Goal: Complete application form: Complete application form

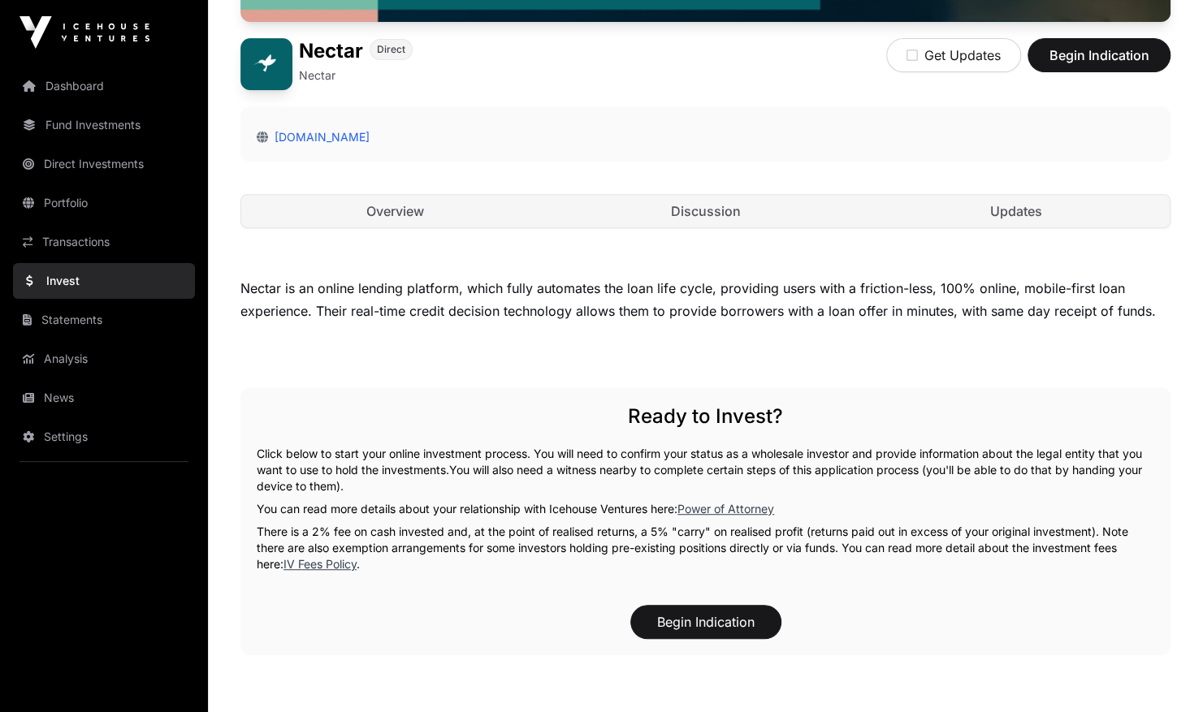
scroll to position [401, 0]
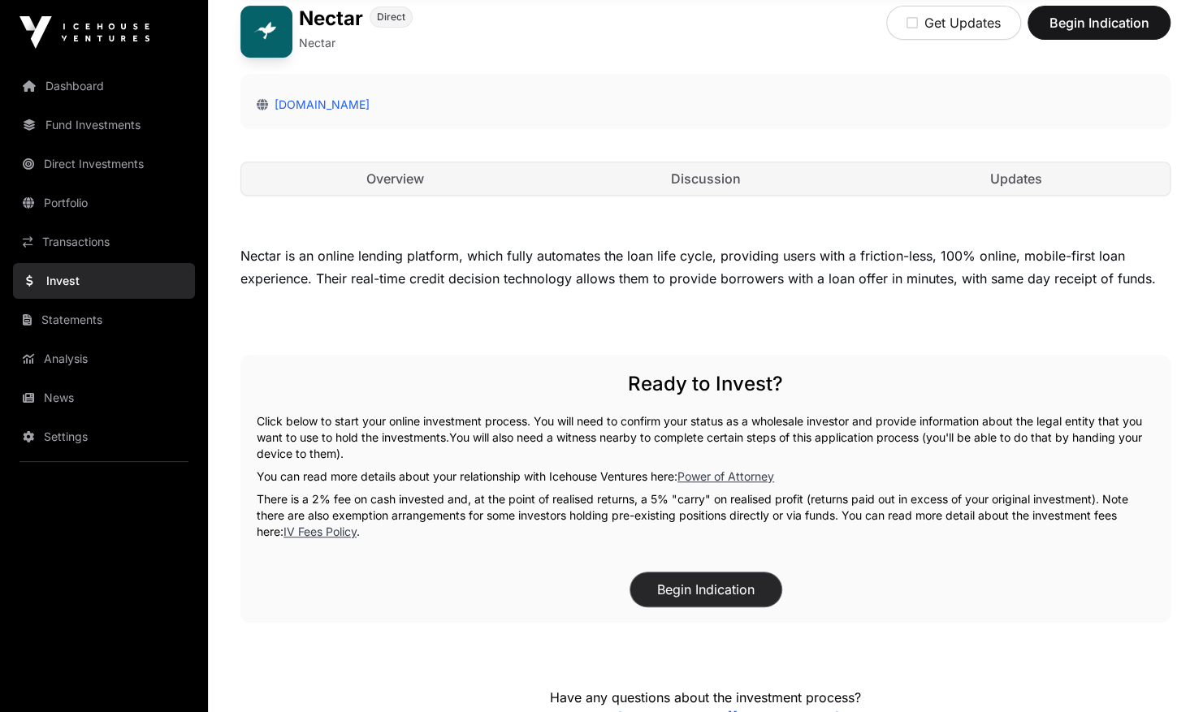
click at [741, 582] on button "Begin Indication" at bounding box center [705, 589] width 151 height 34
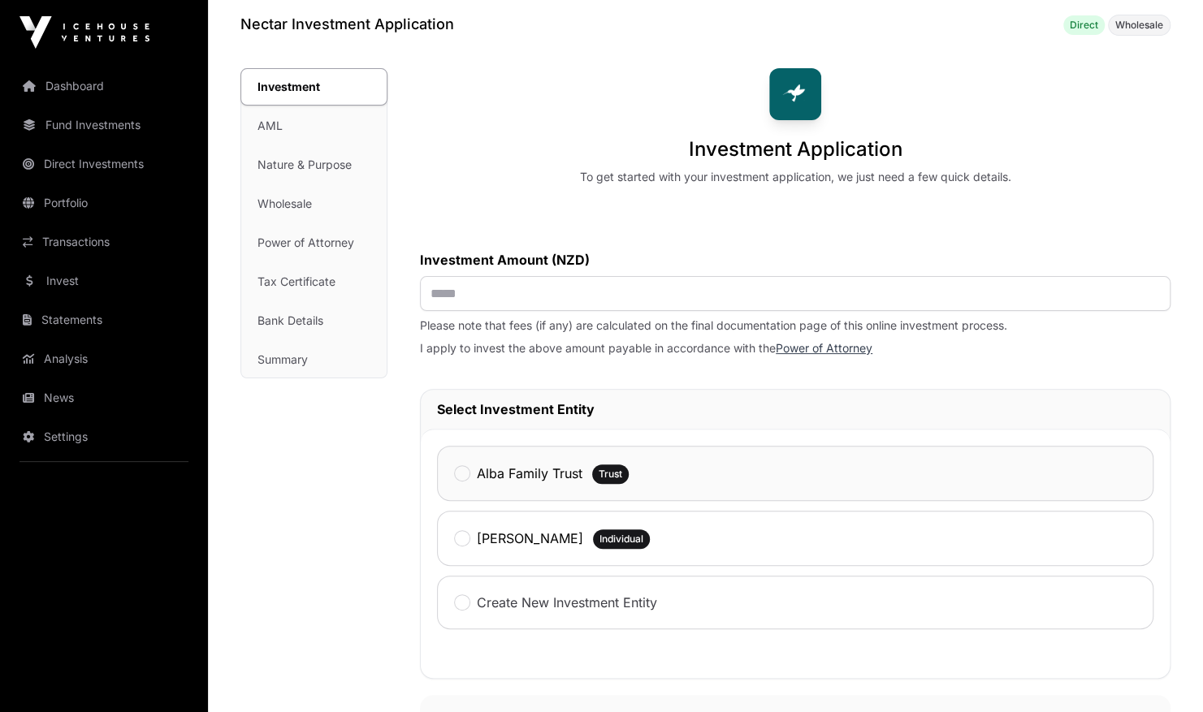
scroll to position [131, 0]
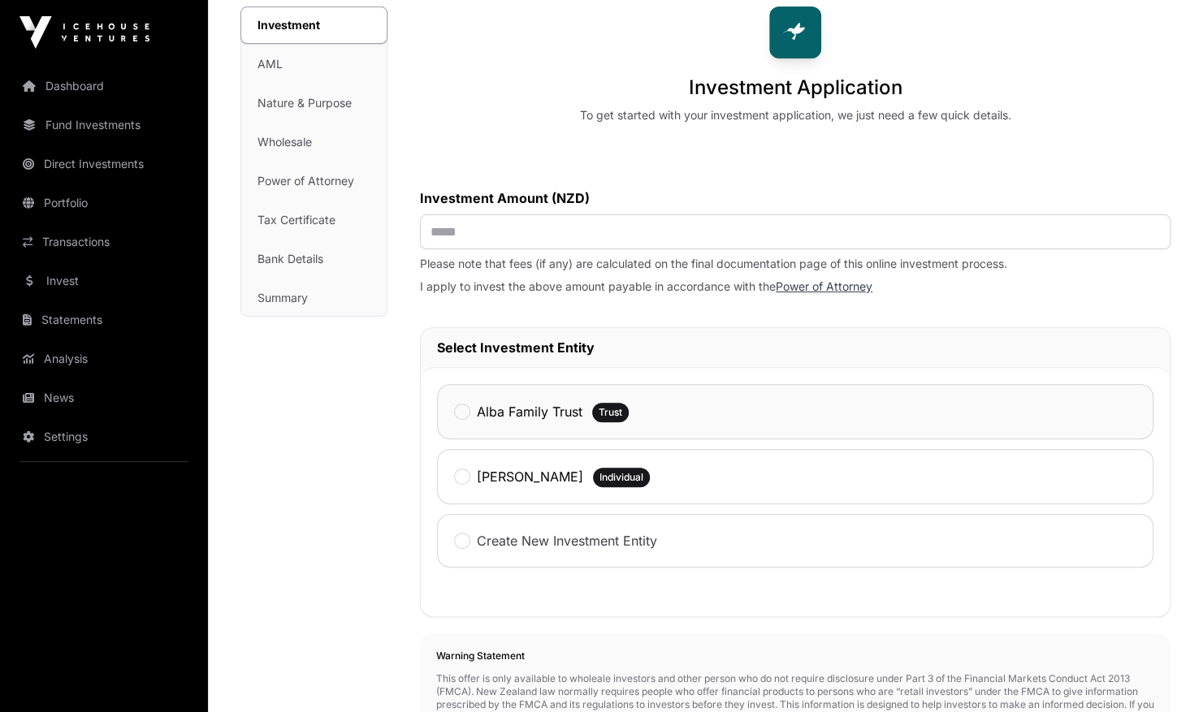
click at [611, 408] on span "Trust" at bounding box center [610, 412] width 24 height 13
click at [435, 226] on input "text" at bounding box center [795, 231] width 750 height 35
click at [665, 147] on div "Investment Application To get started with your investment application, we just…" at bounding box center [795, 540] width 750 height 1069
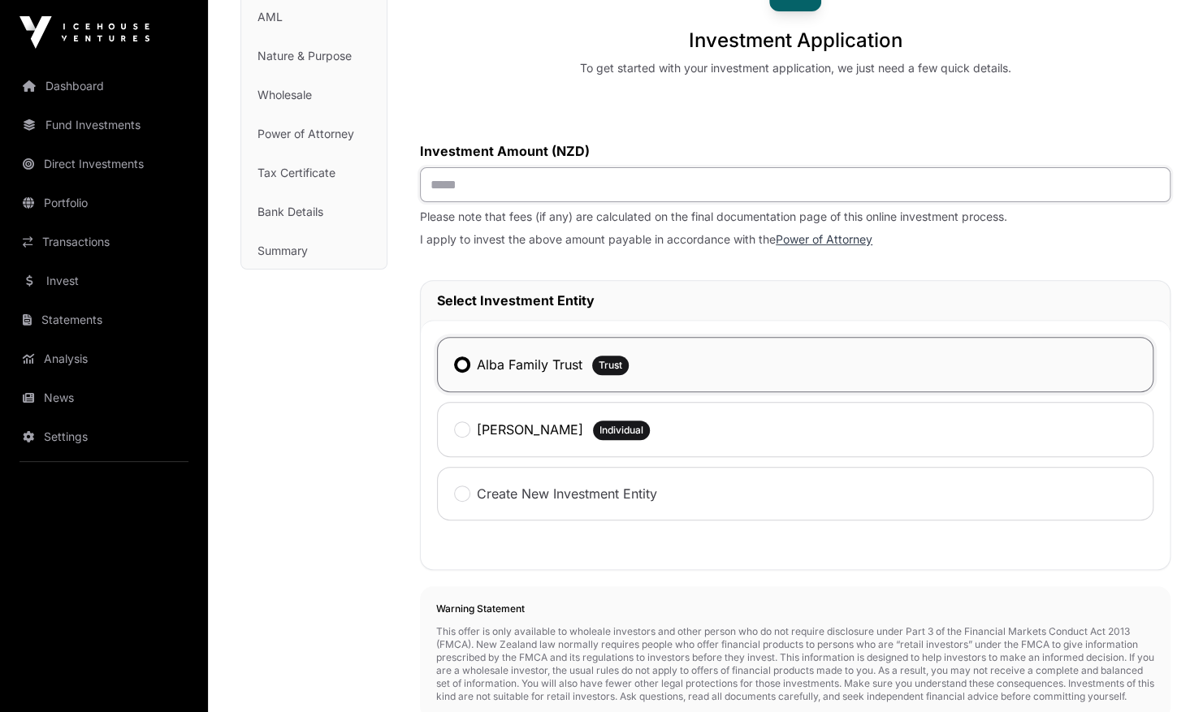
click at [438, 182] on input "text" at bounding box center [795, 184] width 750 height 35
type input "******"
click at [629, 424] on span "Individual" at bounding box center [621, 430] width 44 height 13
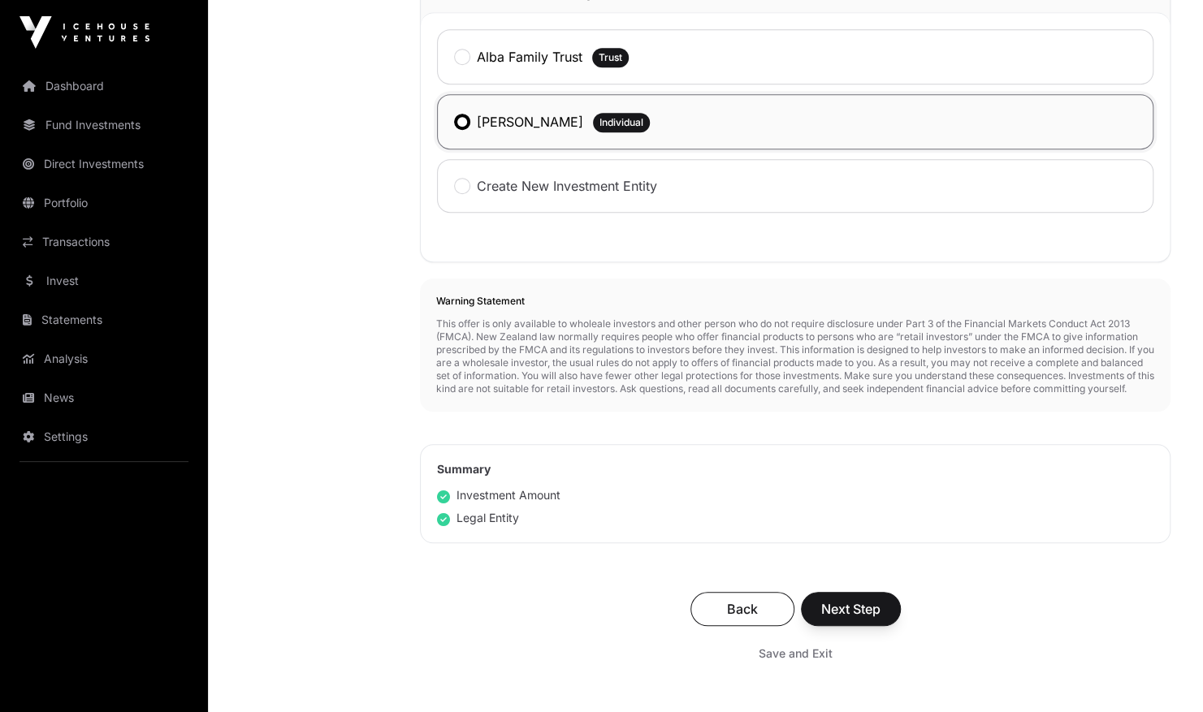
scroll to position [521, 0]
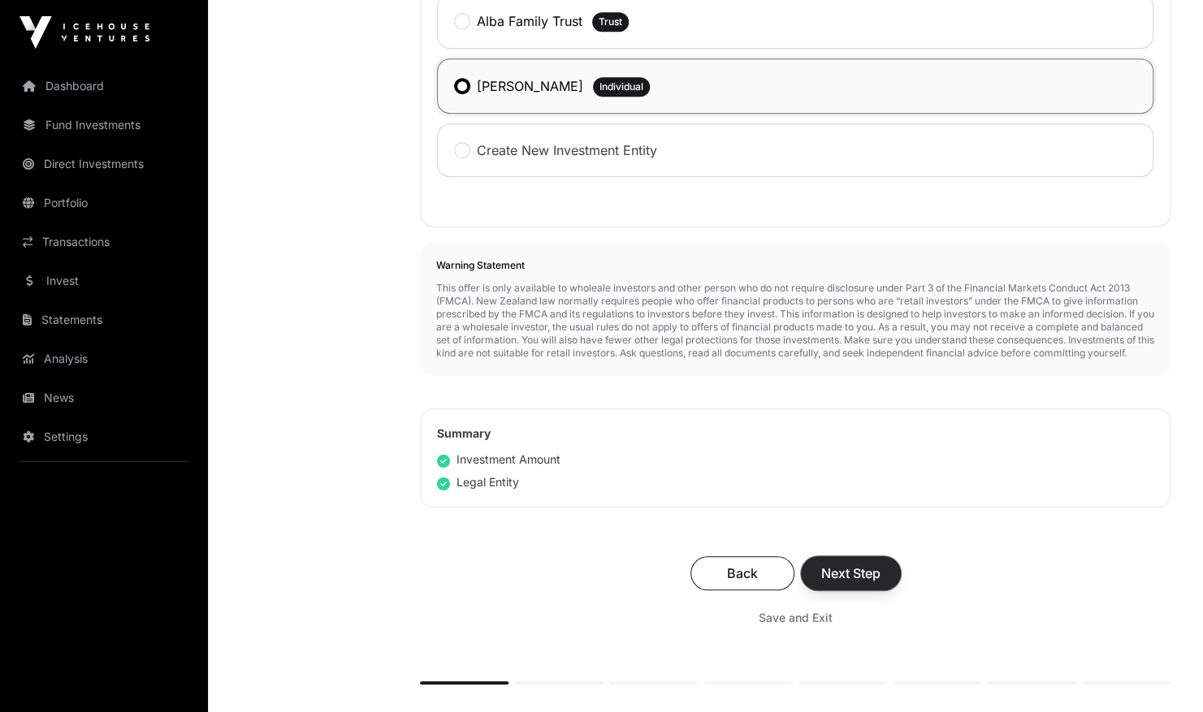
click at [850, 578] on span "Next Step" at bounding box center [850, 573] width 59 height 19
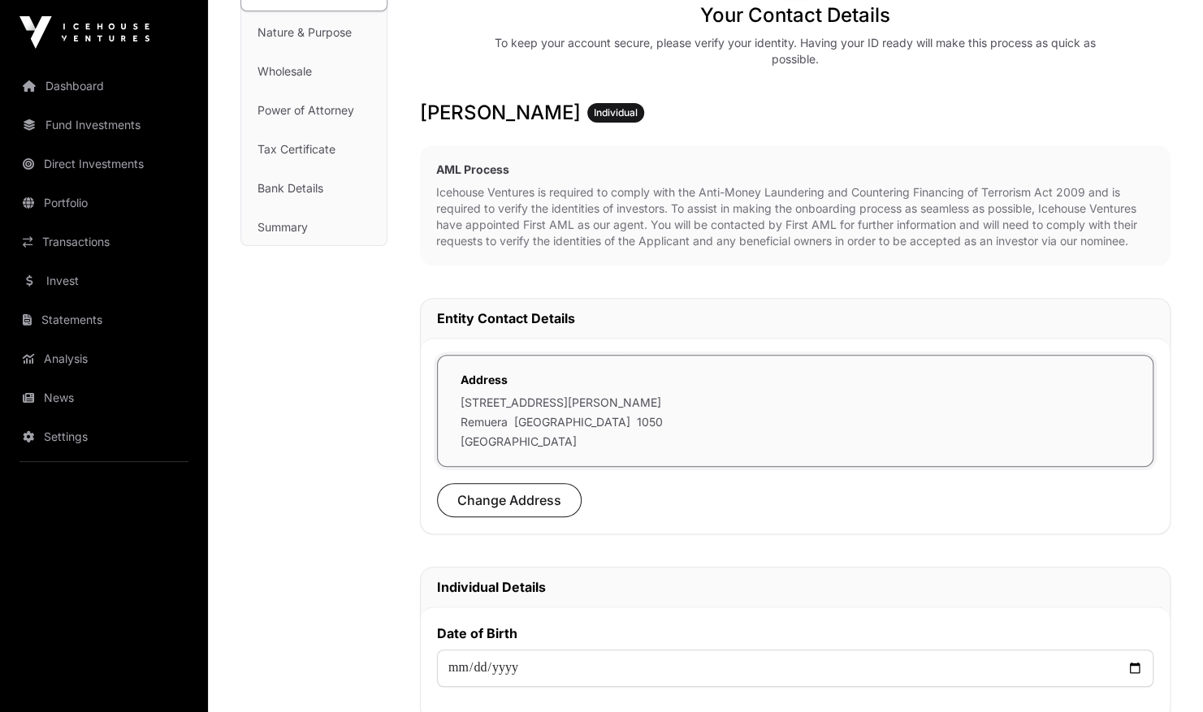
scroll to position [207, 0]
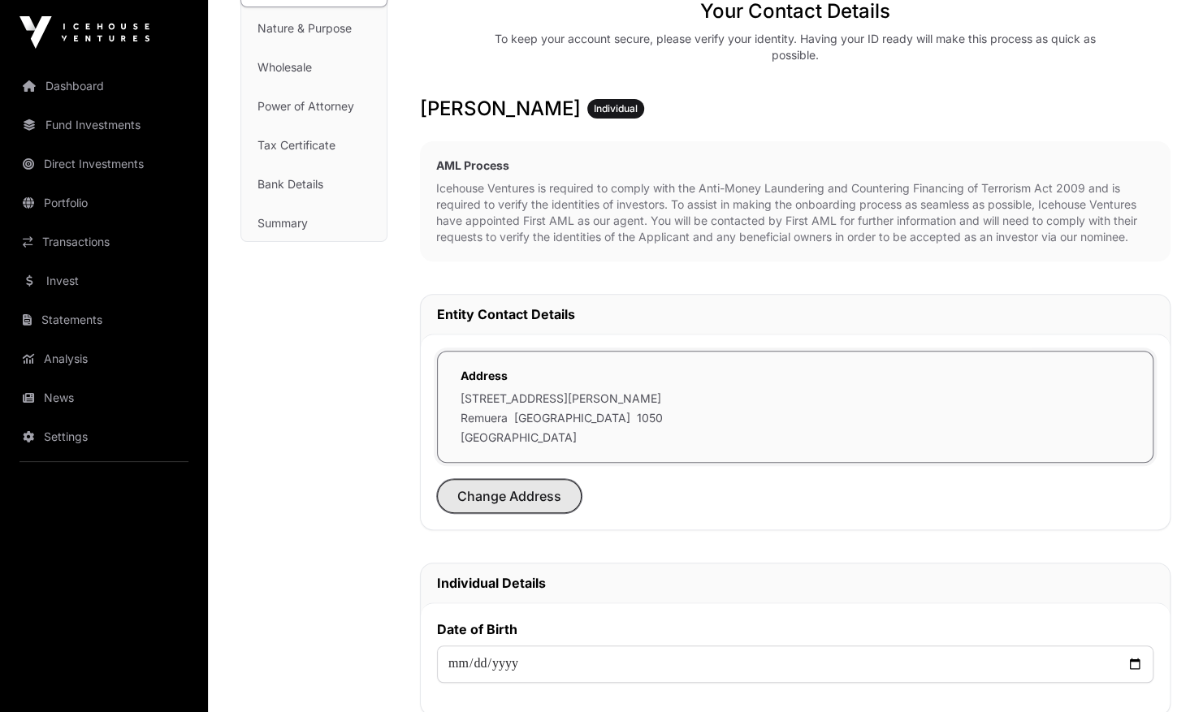
click at [539, 489] on span "Change Address" at bounding box center [509, 495] width 104 height 19
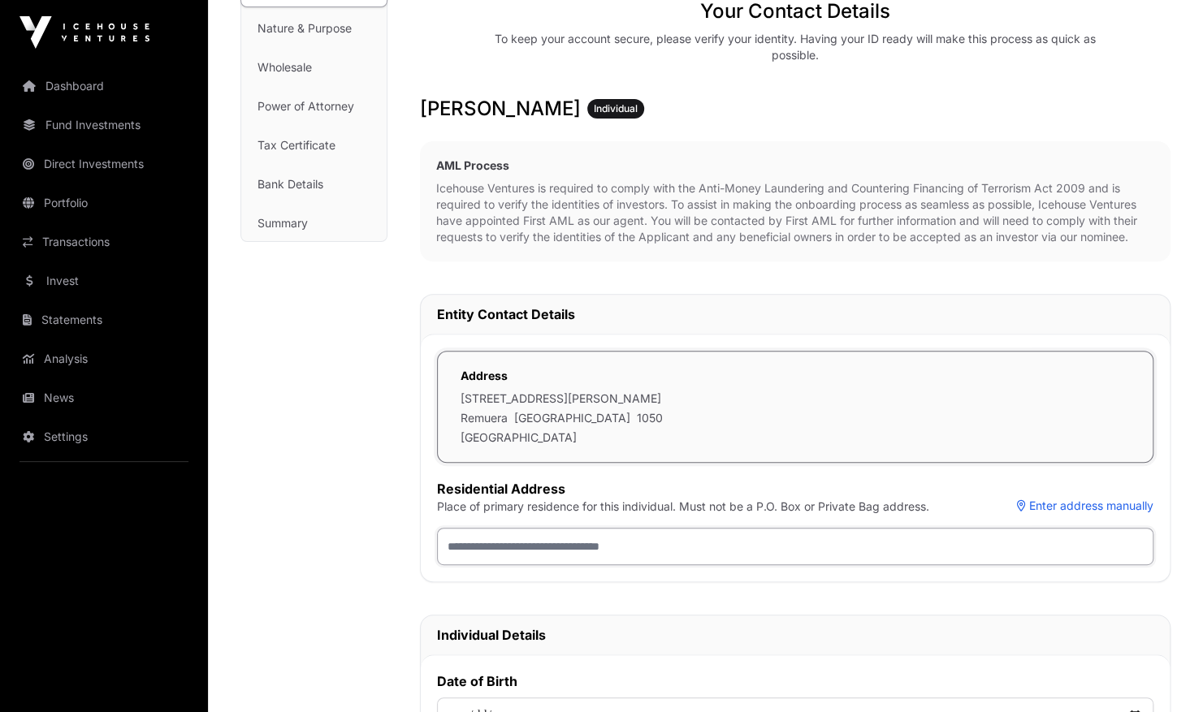
click at [538, 554] on input "text" at bounding box center [795, 546] width 716 height 37
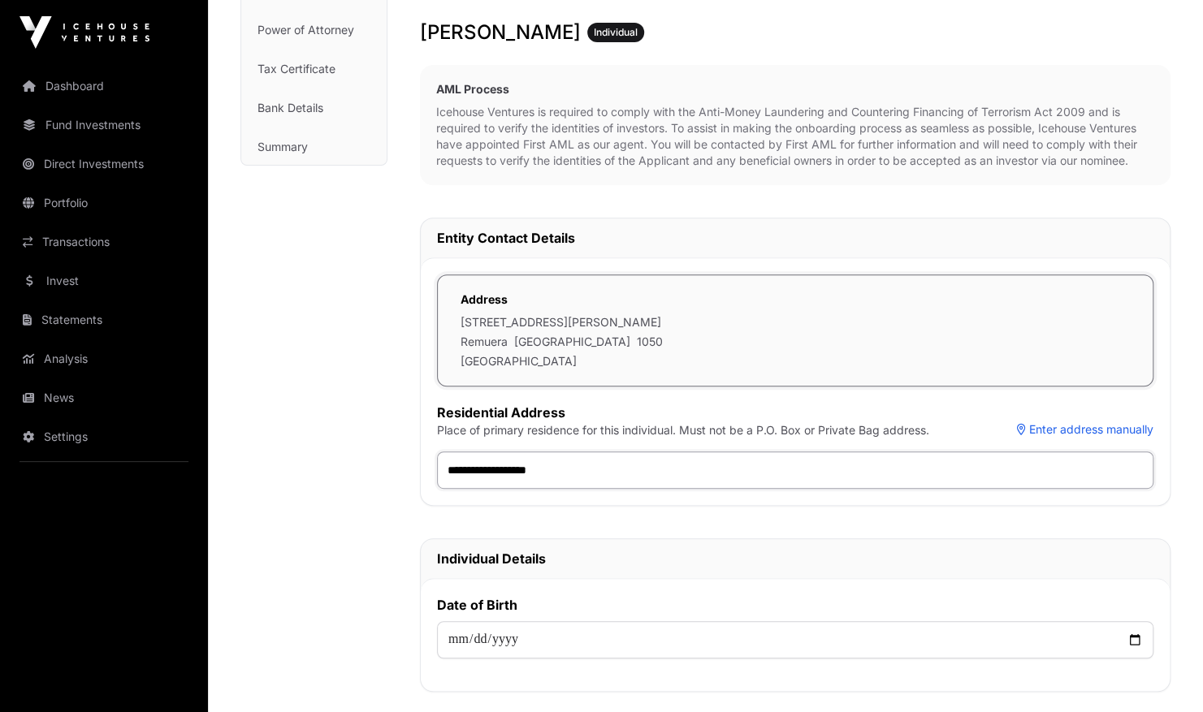
scroll to position [298, 0]
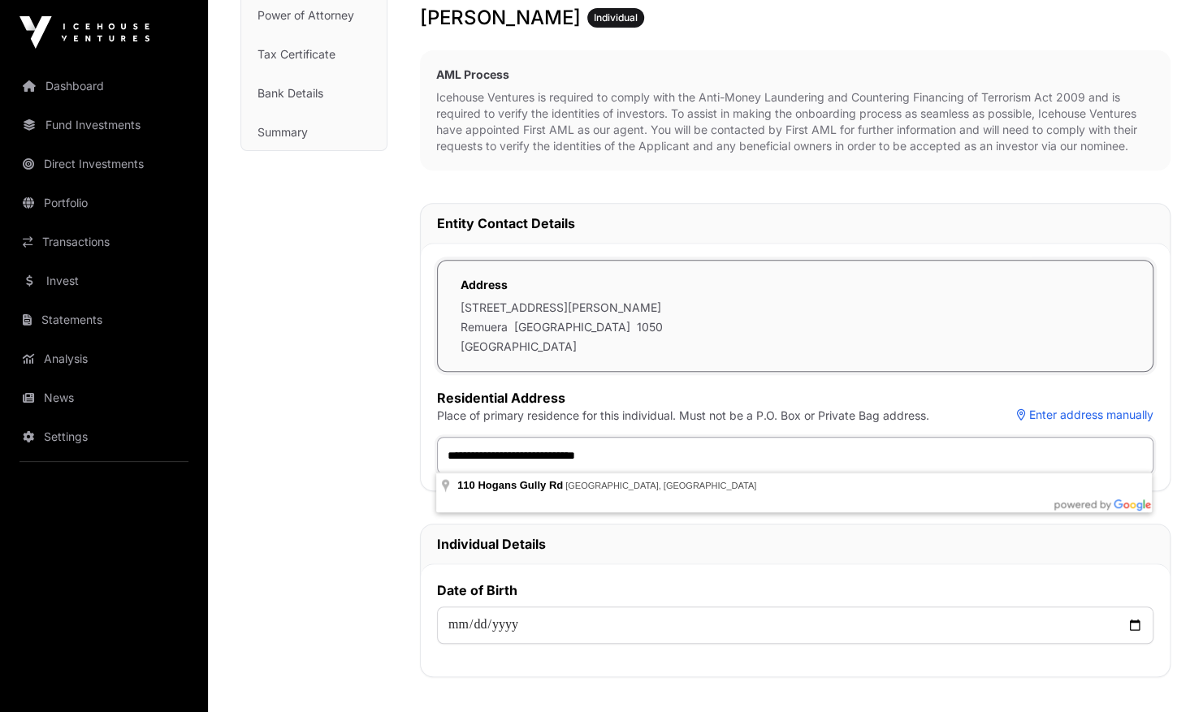
click at [640, 451] on input "**********" at bounding box center [795, 455] width 716 height 37
type input "**********"
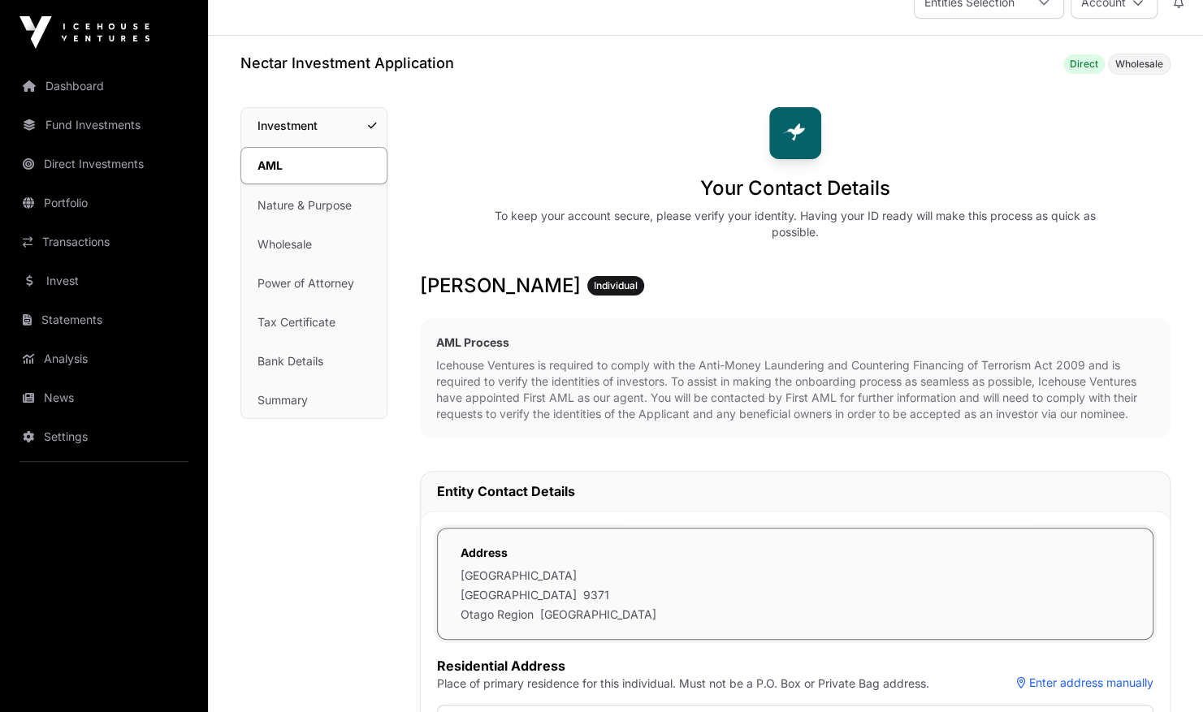
scroll to position [29, 0]
click at [637, 289] on span "Individual" at bounding box center [616, 286] width 44 height 13
click at [486, 281] on h3 "[PERSON_NAME] Individual" at bounding box center [795, 287] width 750 height 26
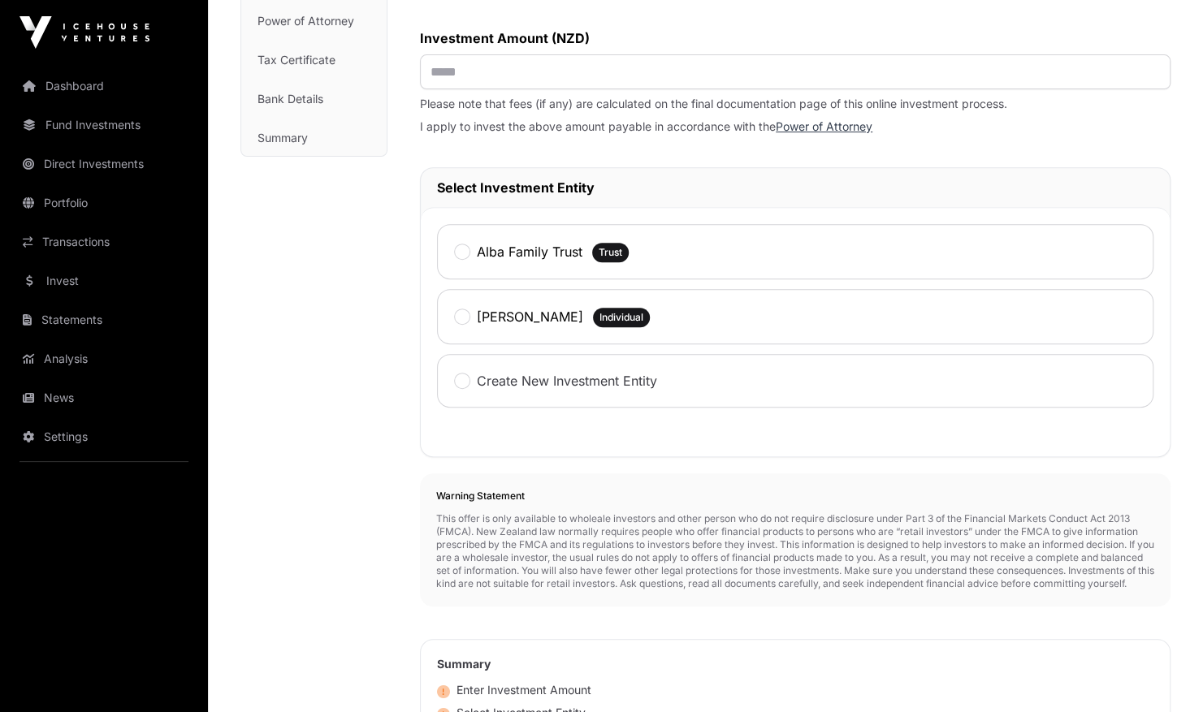
scroll to position [289, 0]
click at [621, 245] on span "Trust" at bounding box center [610, 253] width 37 height 19
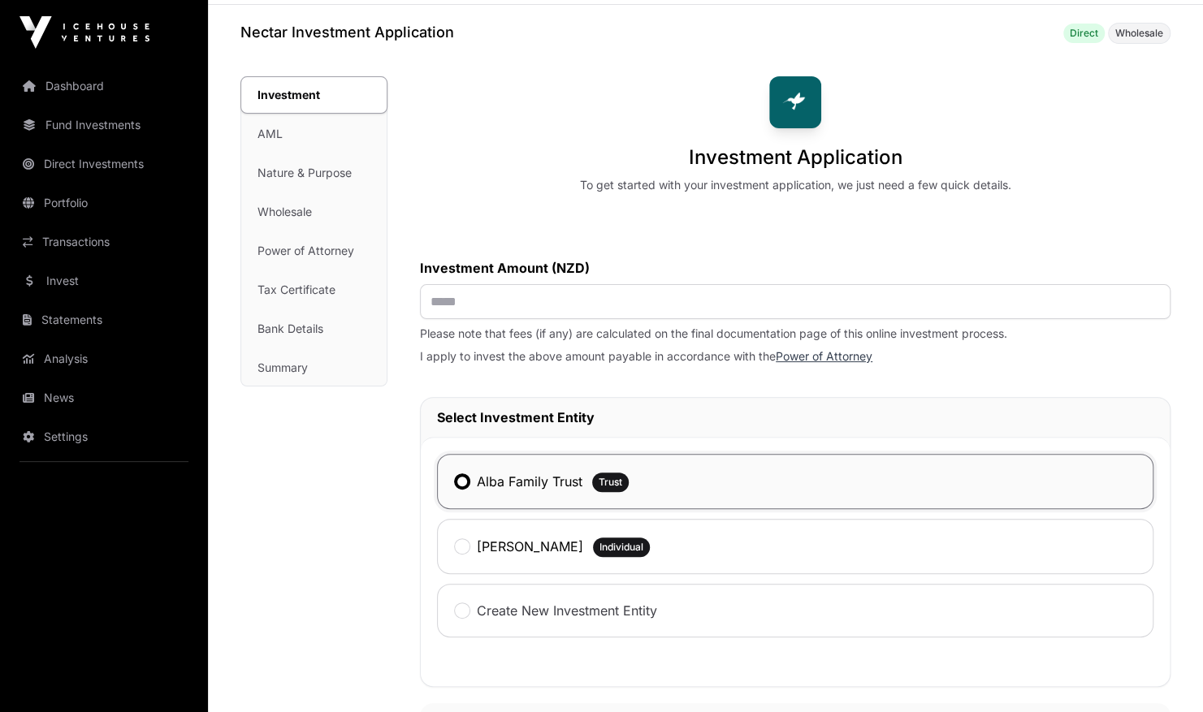
scroll to position [60, 0]
click at [429, 303] on input "text" at bounding box center [795, 302] width 750 height 35
type input "******"
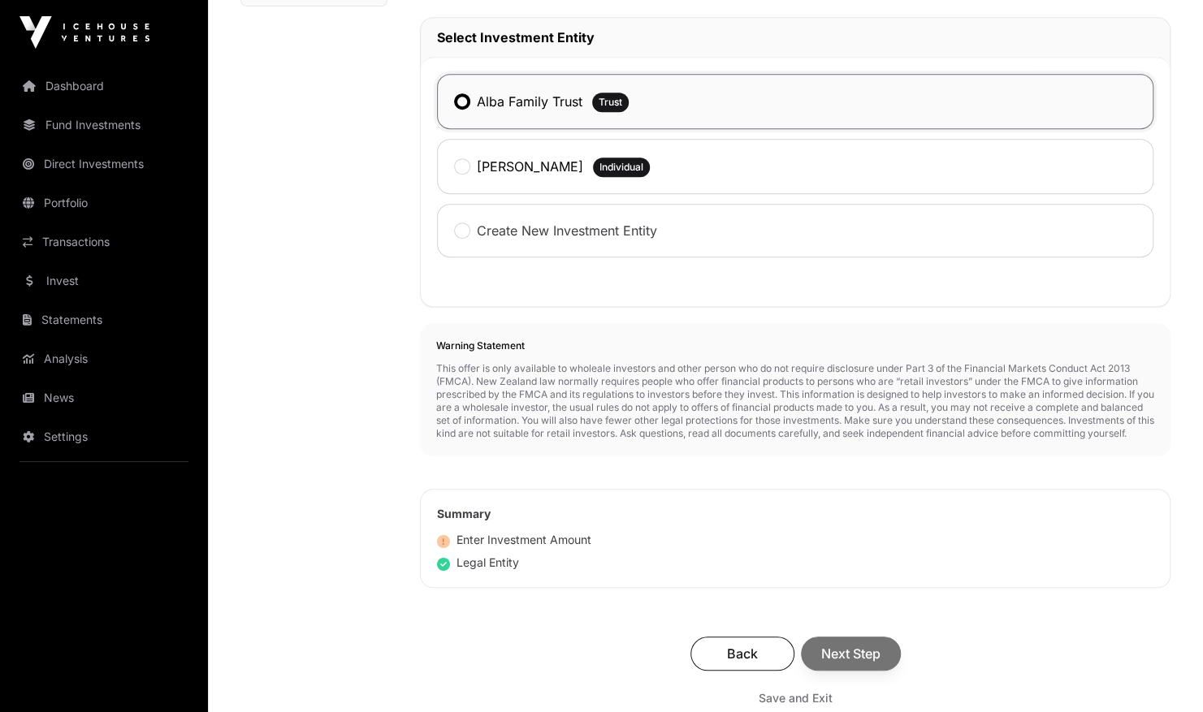
scroll to position [575, 0]
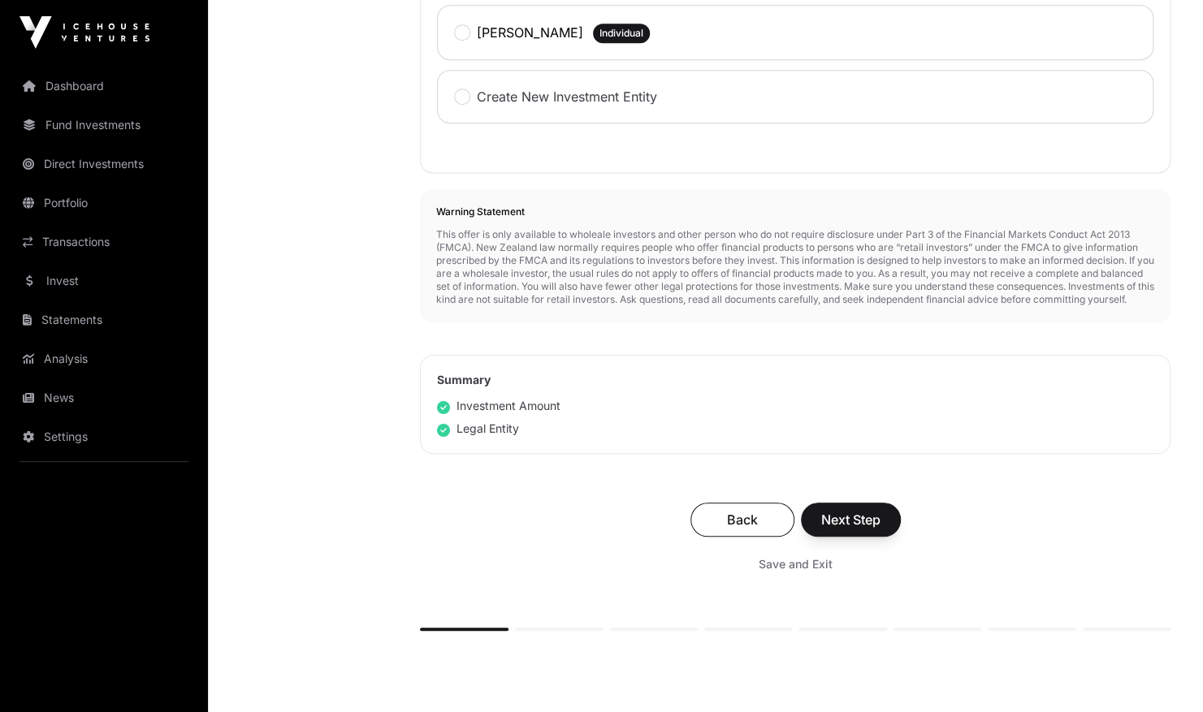
click at [883, 533] on div "Back Next Step" at bounding box center [795, 520] width 718 height 34
click at [851, 529] on span "Next Step" at bounding box center [850, 519] width 59 height 19
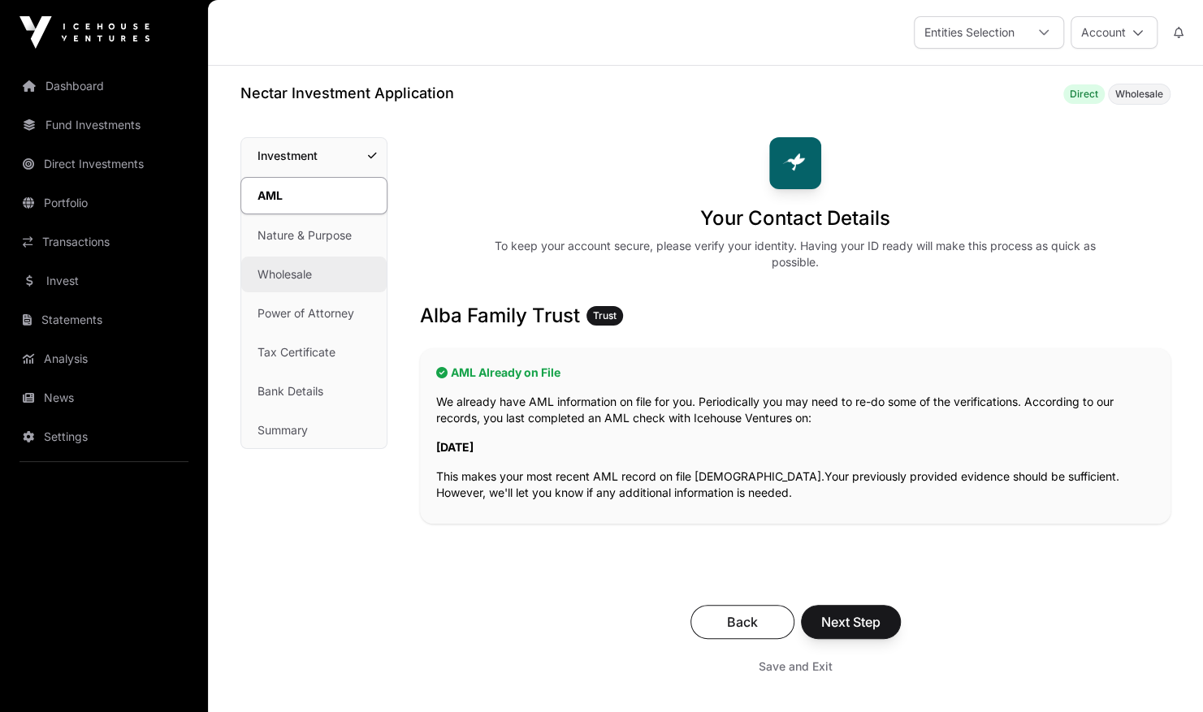
click at [294, 263] on link "Wholesale" at bounding box center [313, 275] width 145 height 36
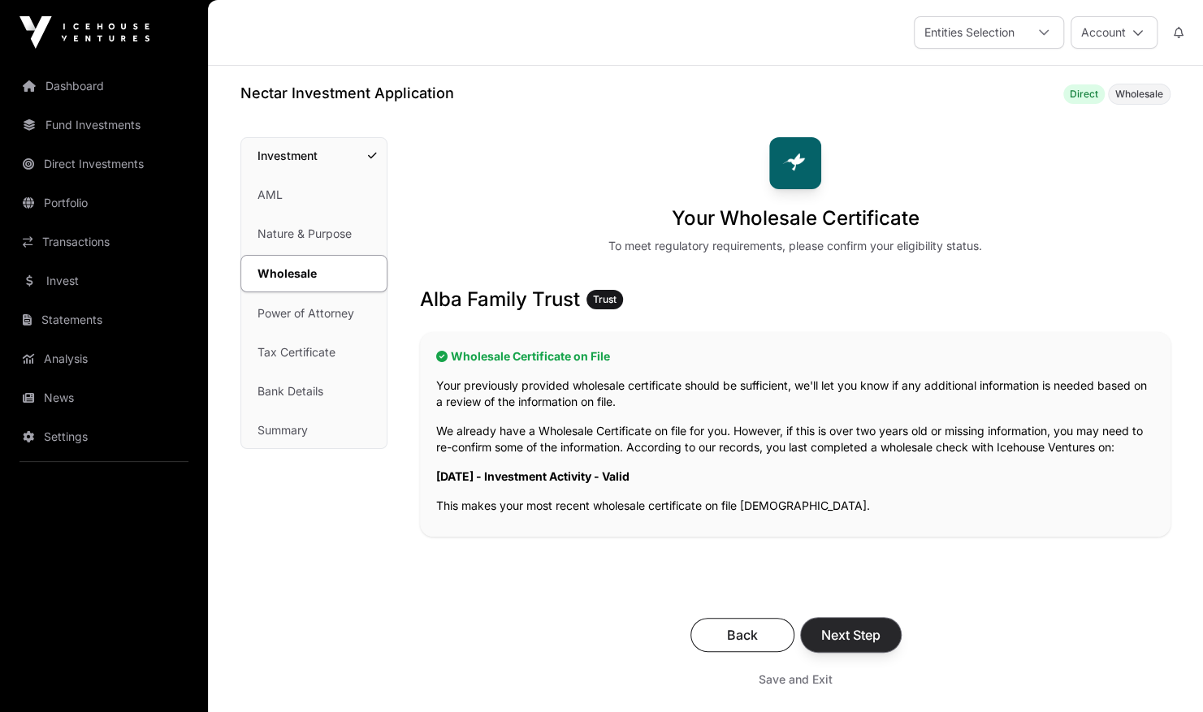
click at [853, 630] on span "Next Step" at bounding box center [850, 634] width 59 height 19
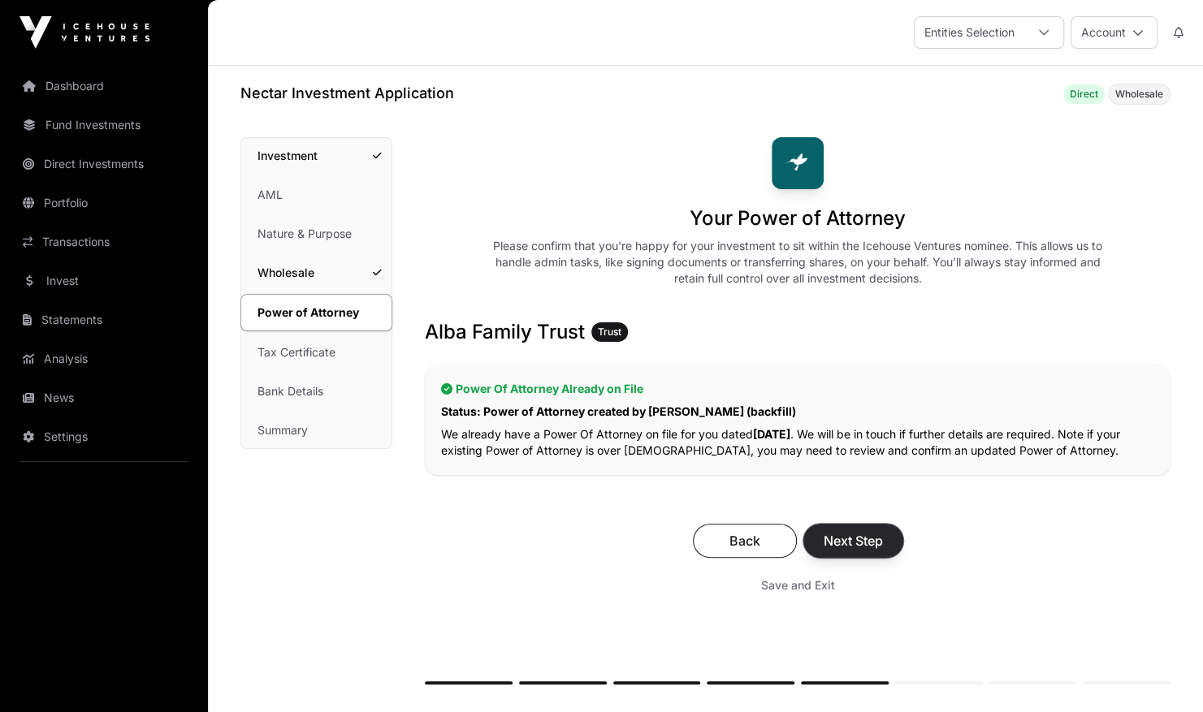
click at [866, 544] on span "Next Step" at bounding box center [852, 540] width 59 height 19
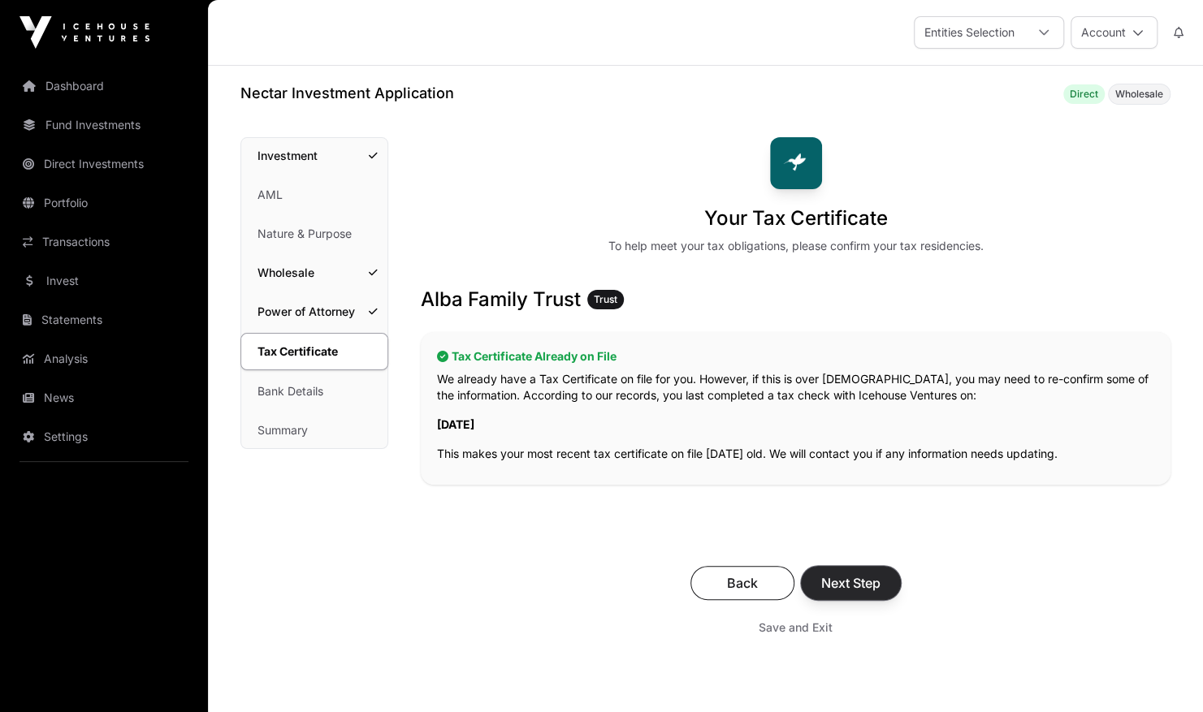
click at [853, 578] on span "Next Step" at bounding box center [850, 582] width 59 height 19
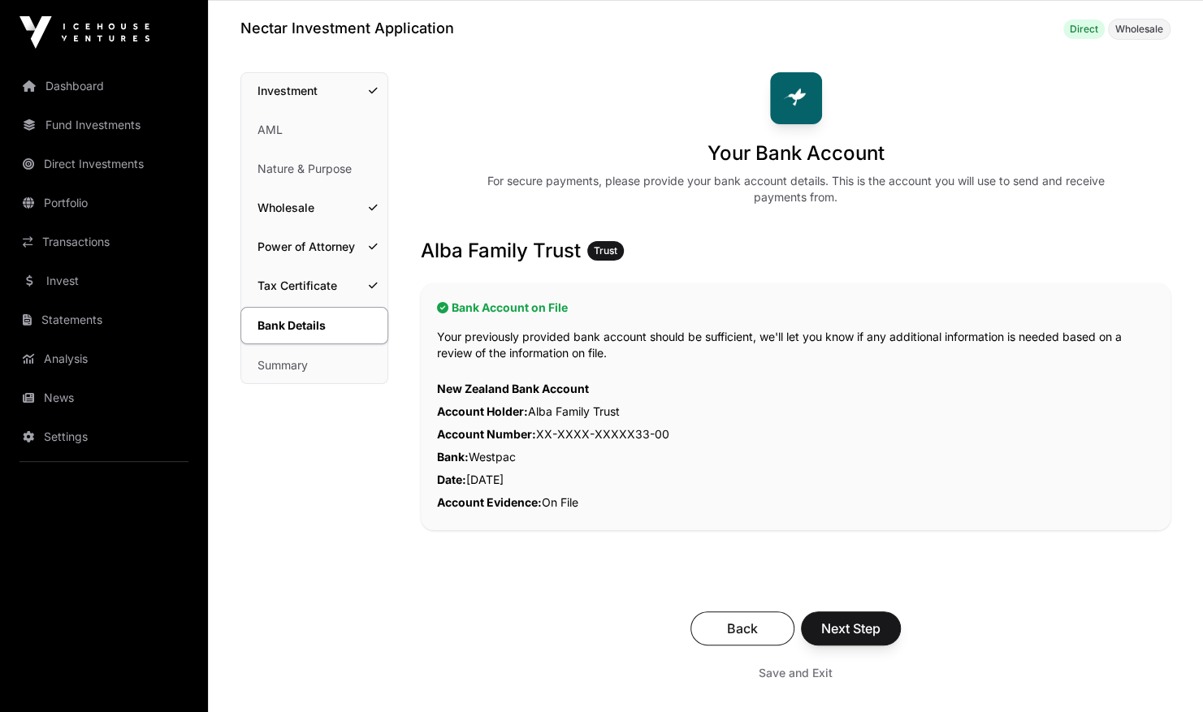
scroll to position [140, 0]
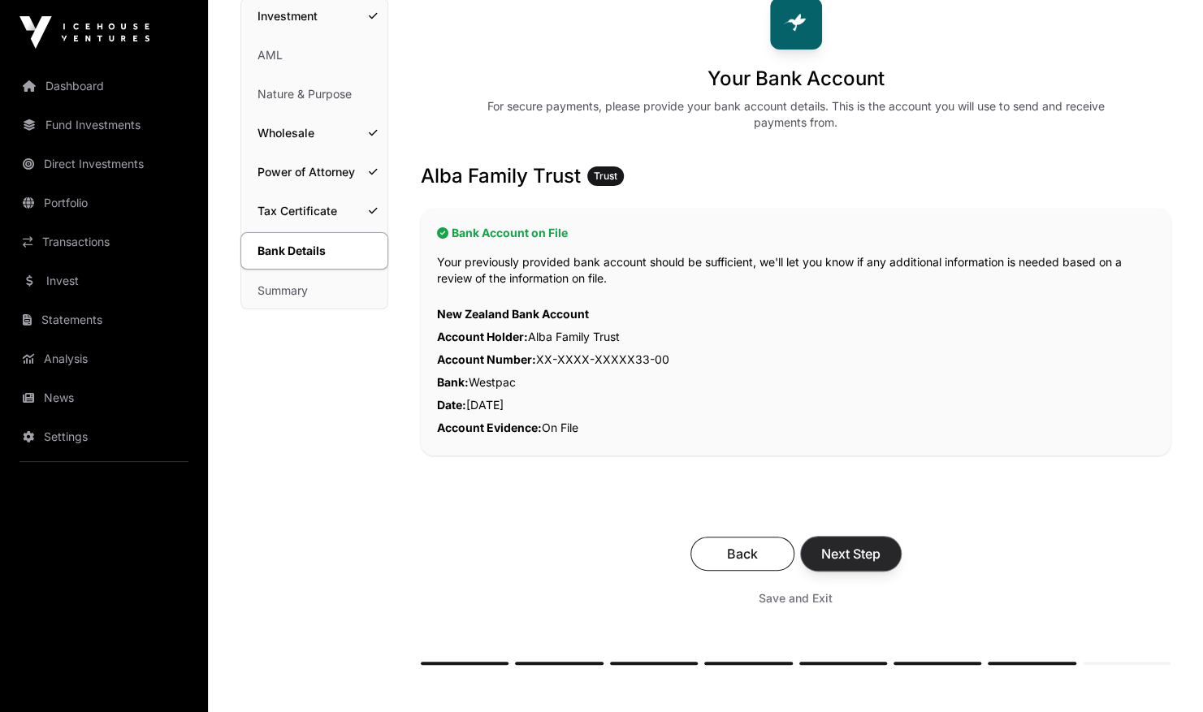
click at [854, 559] on span "Next Step" at bounding box center [850, 553] width 59 height 19
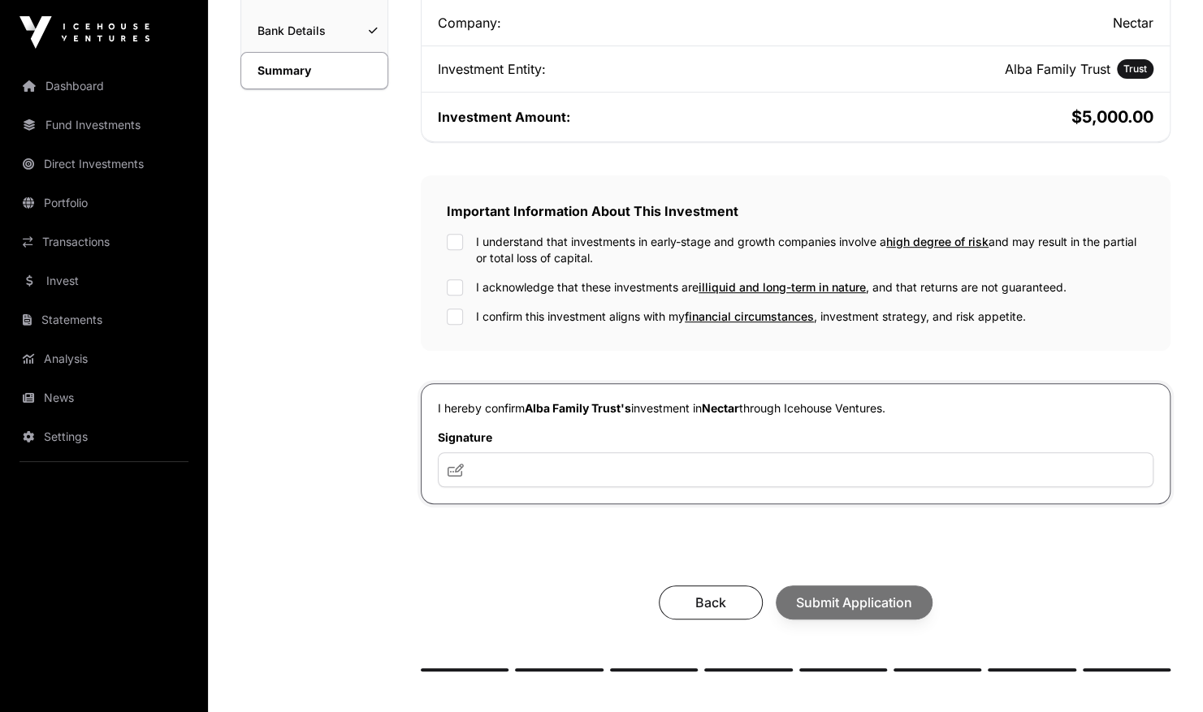
scroll to position [360, 0]
click at [456, 469] on icon at bounding box center [455, 469] width 16 height 13
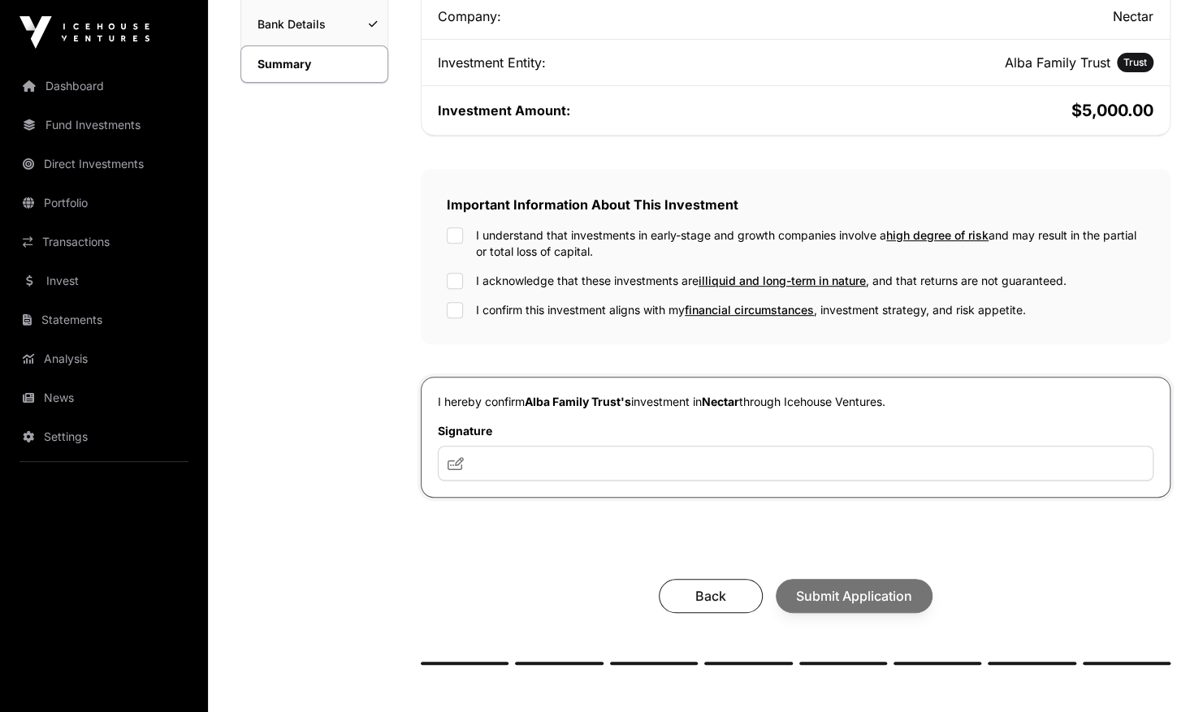
click at [458, 461] on icon at bounding box center [455, 463] width 16 height 13
drag, startPoint x: 573, startPoint y: 428, endPoint x: 641, endPoint y: 470, distance: 80.2
click at [676, 477] on div "Signature" at bounding box center [795, 452] width 715 height 58
click at [455, 458] on icon at bounding box center [455, 463] width 16 height 13
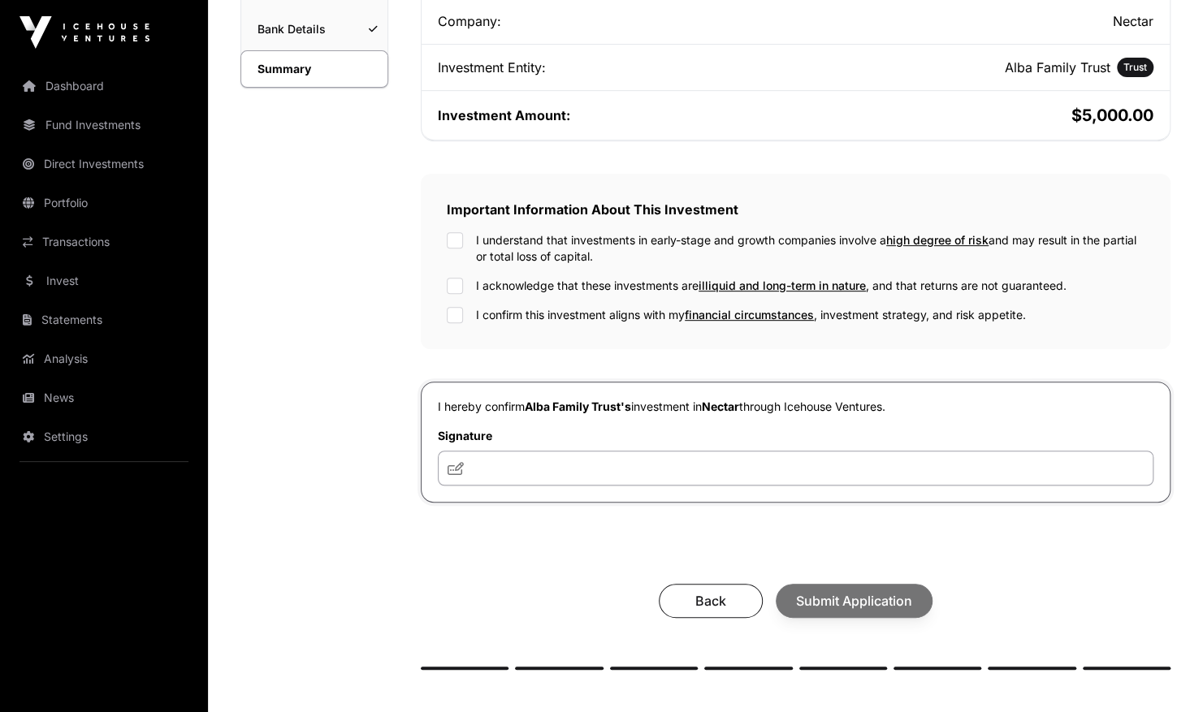
scroll to position [361, 0]
click at [516, 466] on input "text" at bounding box center [795, 468] width 715 height 35
type input "**"
click at [838, 594] on div "Back Submit Application" at bounding box center [795, 601] width 717 height 34
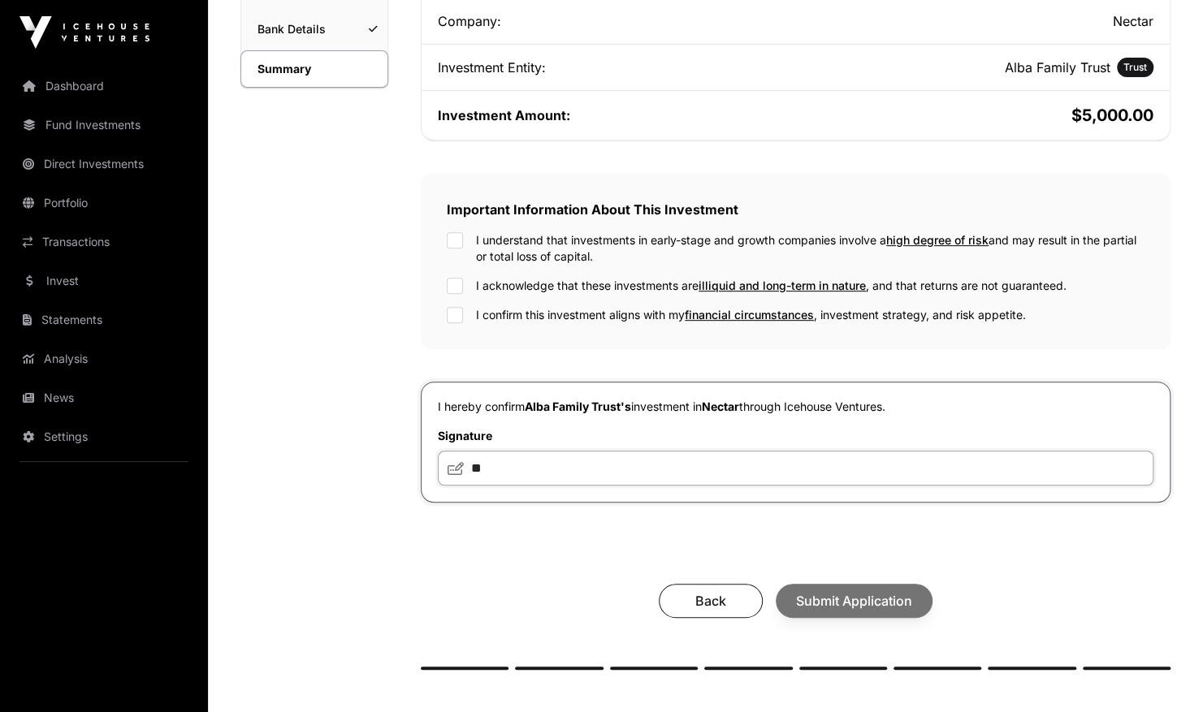
drag, startPoint x: 597, startPoint y: 465, endPoint x: 600, endPoint y: 473, distance: 8.7
click at [600, 473] on input "**" at bounding box center [795, 468] width 715 height 35
click at [450, 469] on icon at bounding box center [455, 468] width 16 height 13
click at [481, 468] on input "**" at bounding box center [795, 468] width 715 height 35
click at [503, 471] on input "**" at bounding box center [795, 468] width 715 height 35
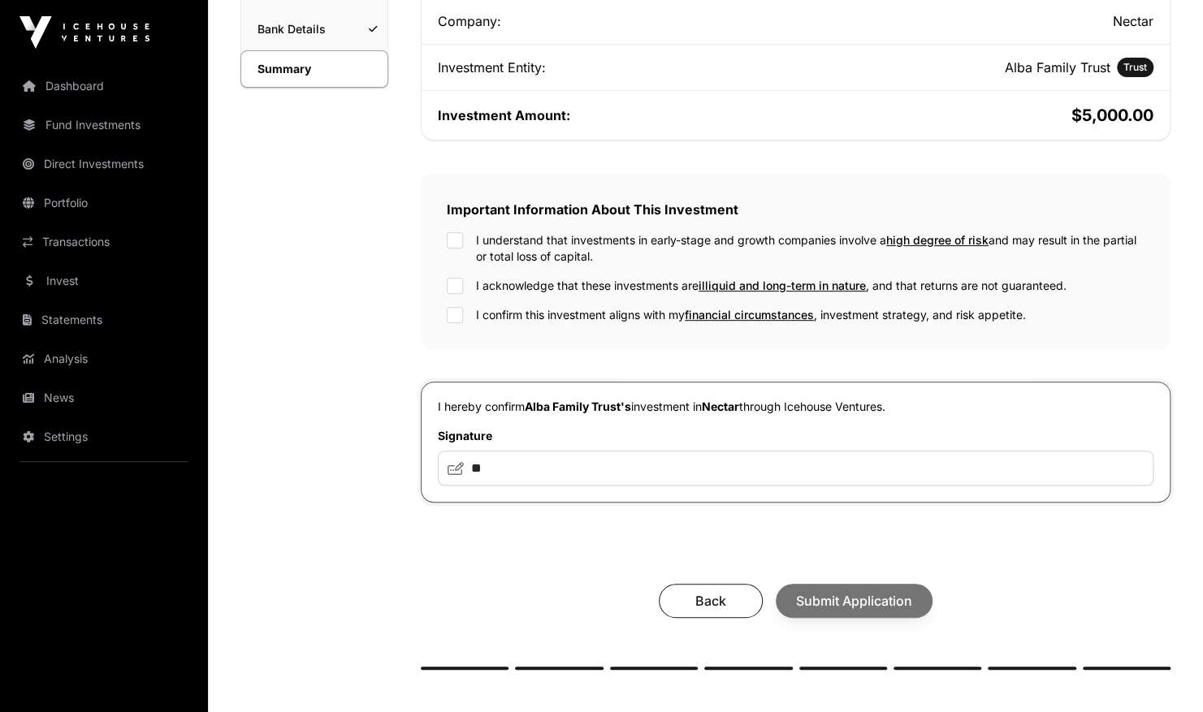
click at [862, 590] on div "Back Submit Application" at bounding box center [795, 601] width 717 height 34
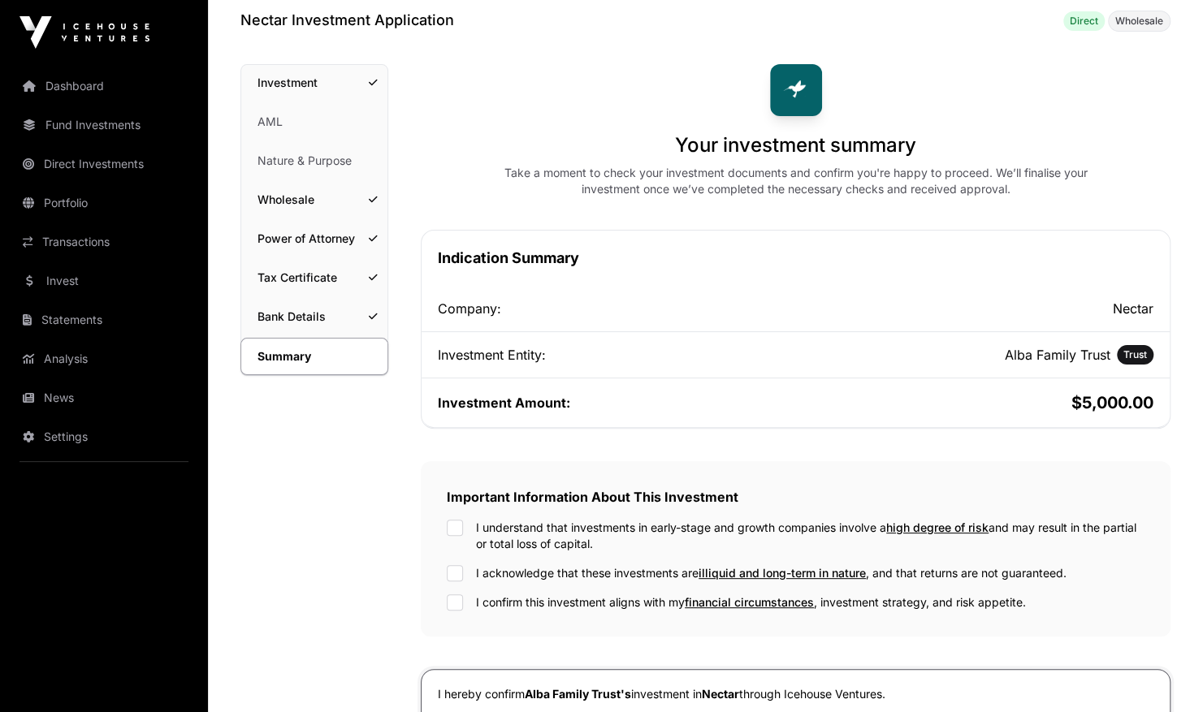
scroll to position [0, 0]
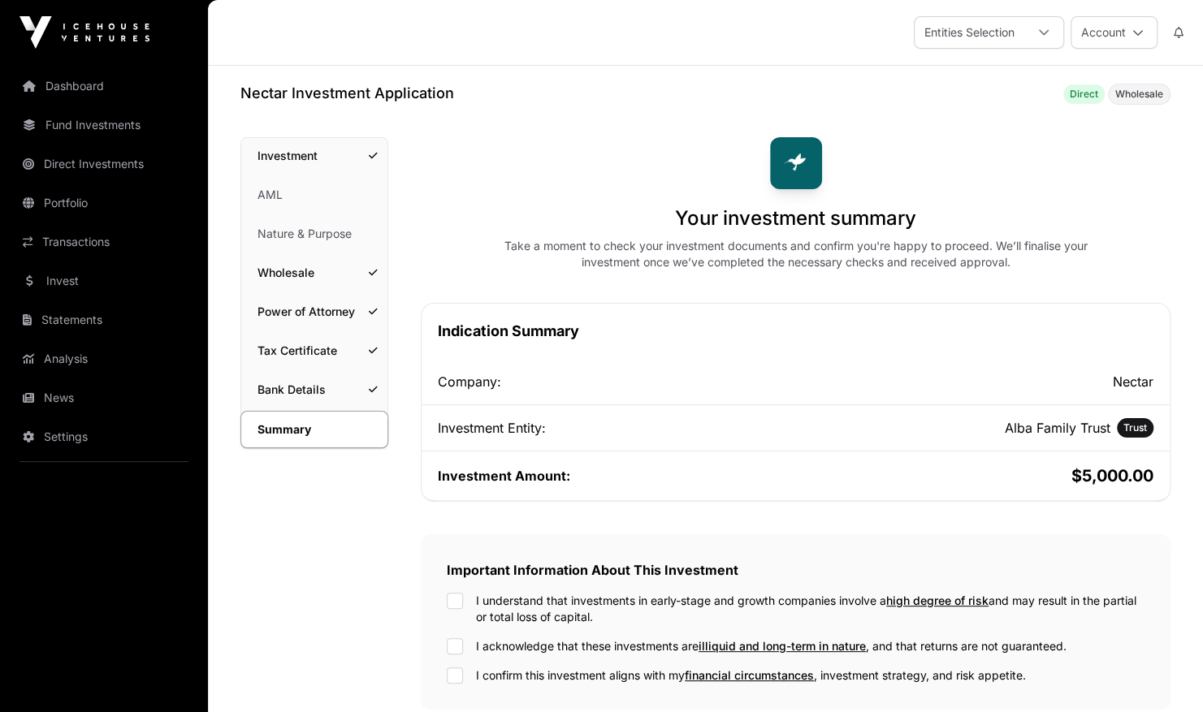
click at [1138, 96] on span "Wholesale" at bounding box center [1139, 94] width 48 height 13
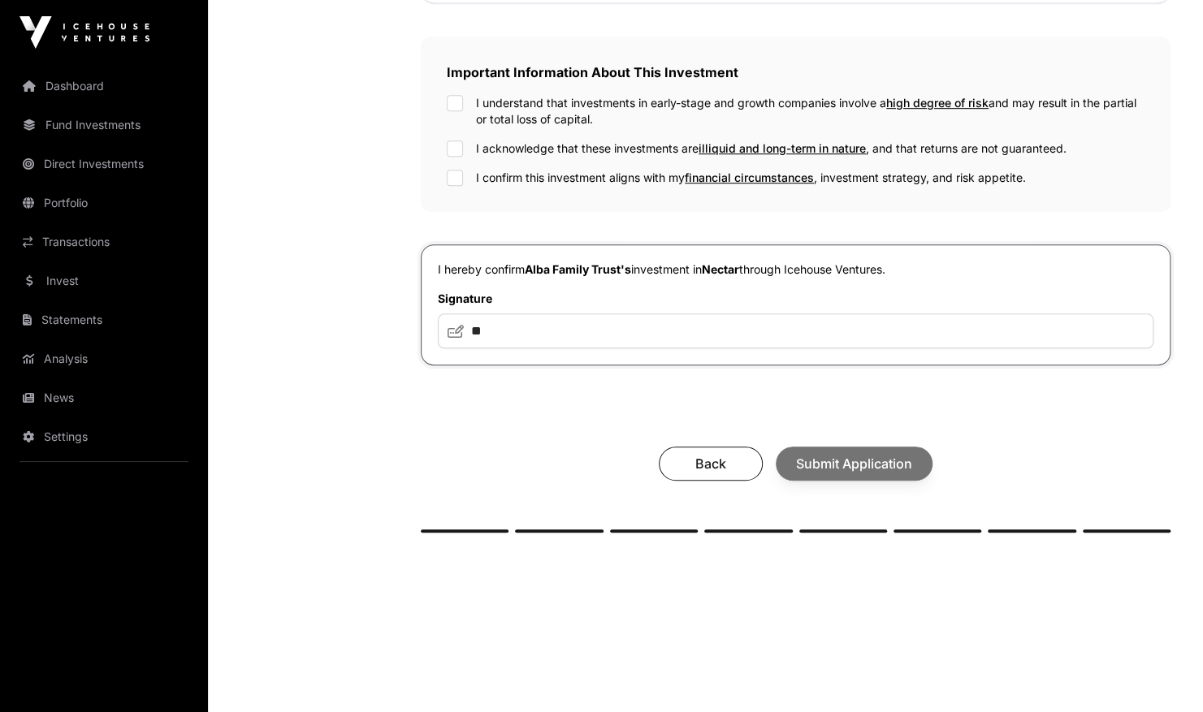
scroll to position [518, 0]
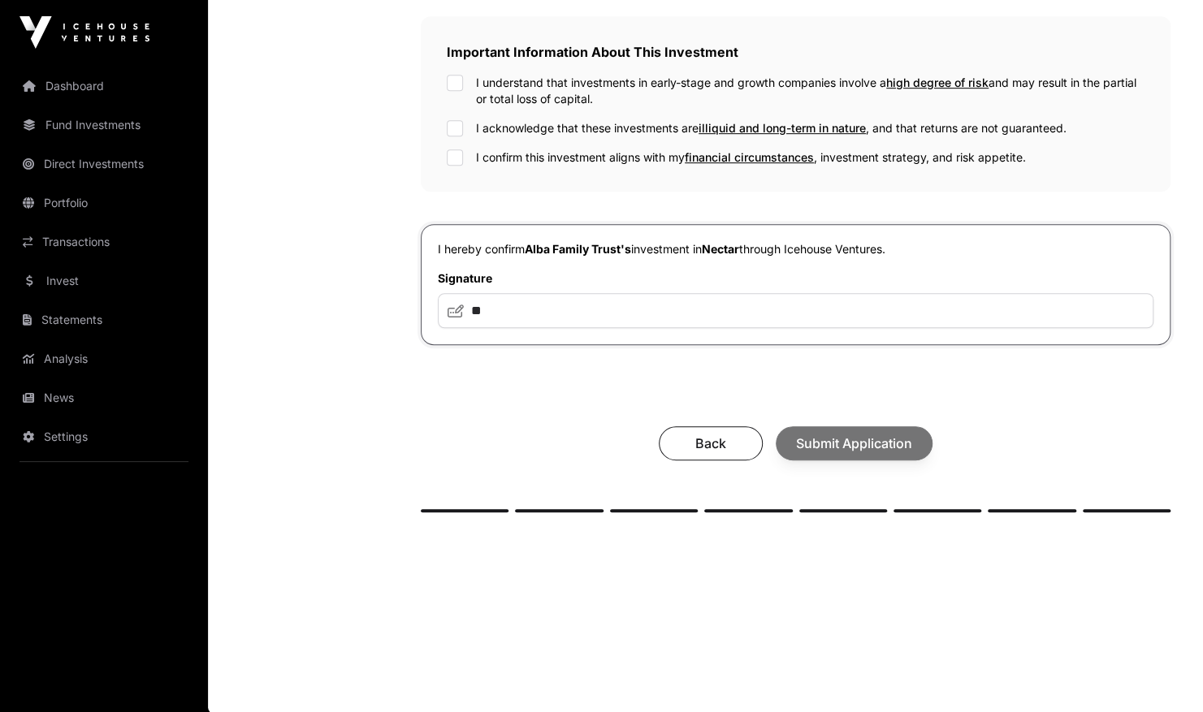
click at [864, 436] on div "Back Submit Application" at bounding box center [795, 443] width 717 height 34
click at [841, 434] on div "Back Submit Application" at bounding box center [795, 443] width 717 height 34
